Goal: Task Accomplishment & Management: Manage account settings

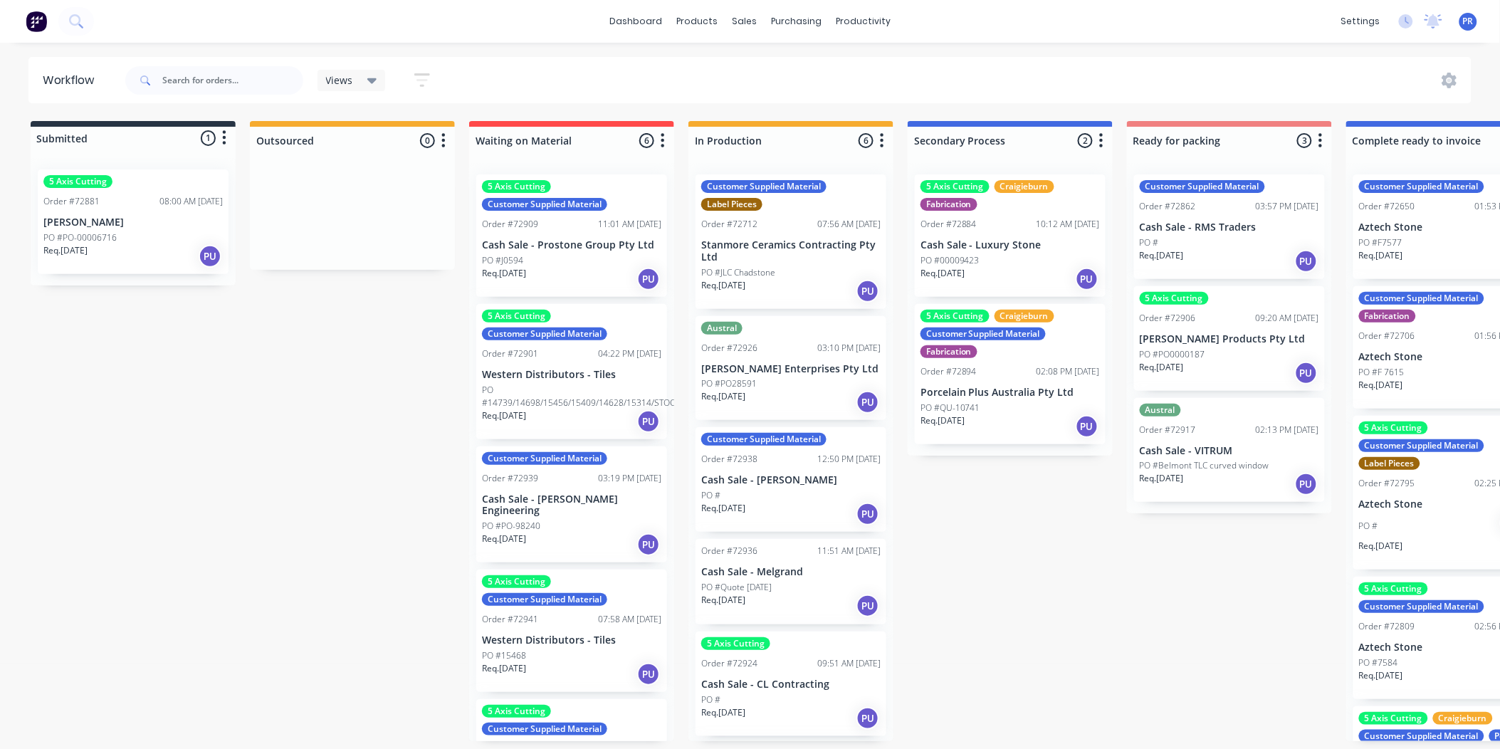
drag, startPoint x: 1465, startPoint y: 23, endPoint x: 1476, endPoint y: 19, distance: 12.4
click at [1465, 23] on span "PR" at bounding box center [1468, 21] width 11 height 13
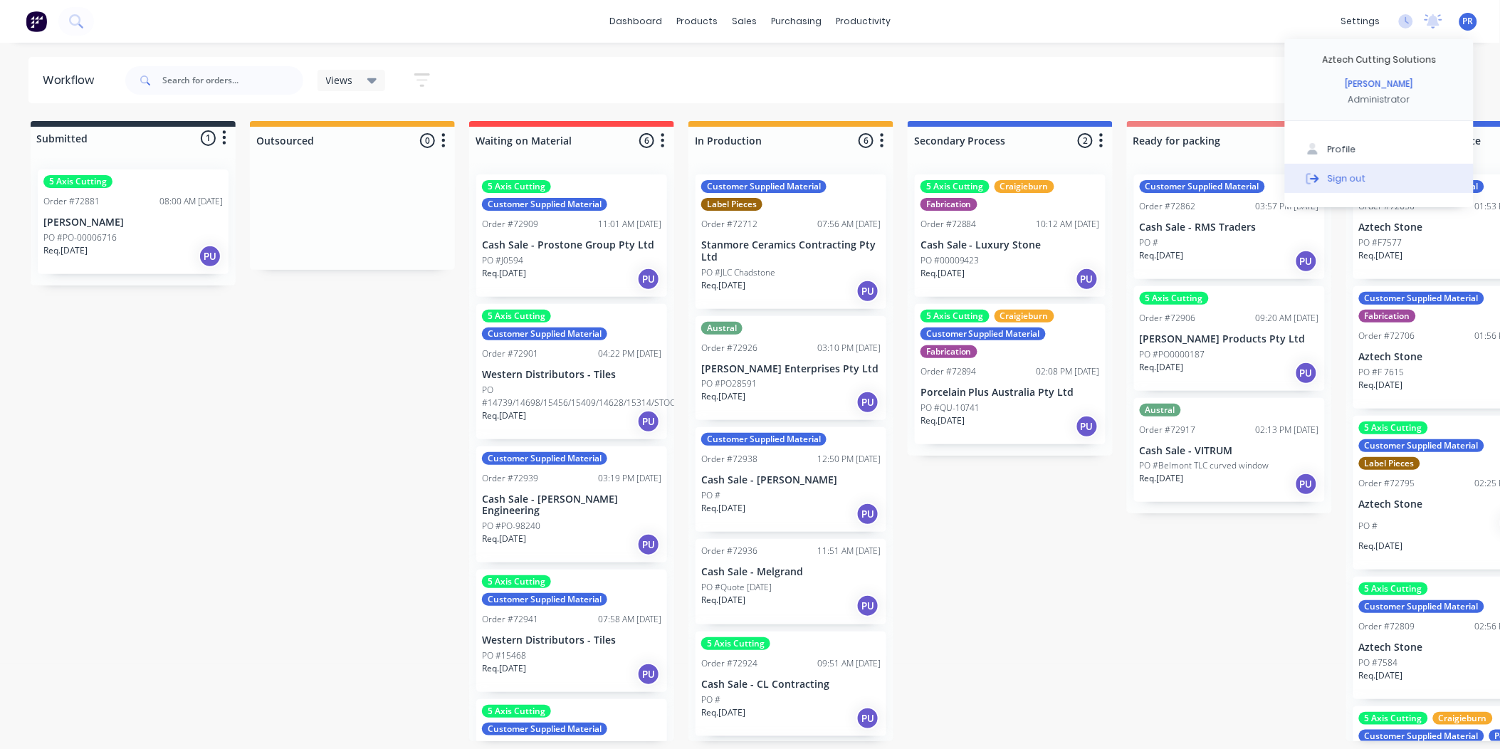
click at [1354, 176] on div "Sign out" at bounding box center [1347, 178] width 38 height 13
